Goal: Navigation & Orientation: Find specific page/section

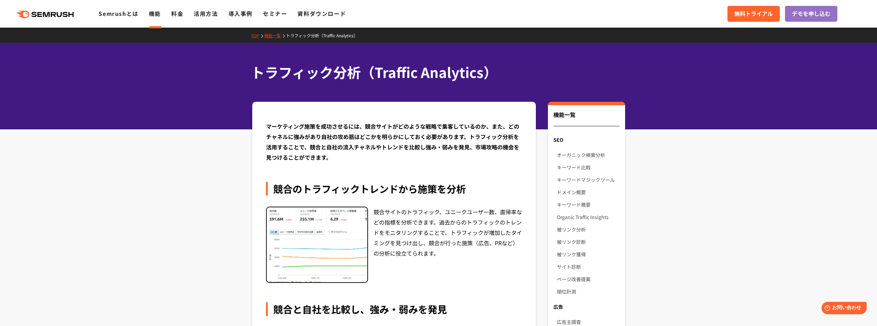
click at [276, 35] on link "機能一覧" at bounding box center [275, 35] width 22 height 6
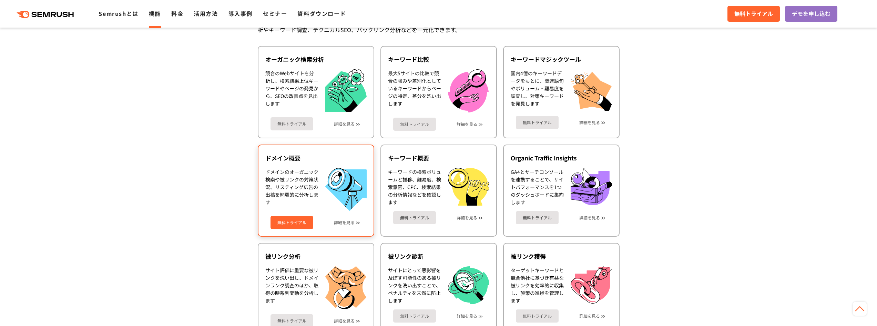
scroll to position [138, 0]
